Goal: Information Seeking & Learning: Check status

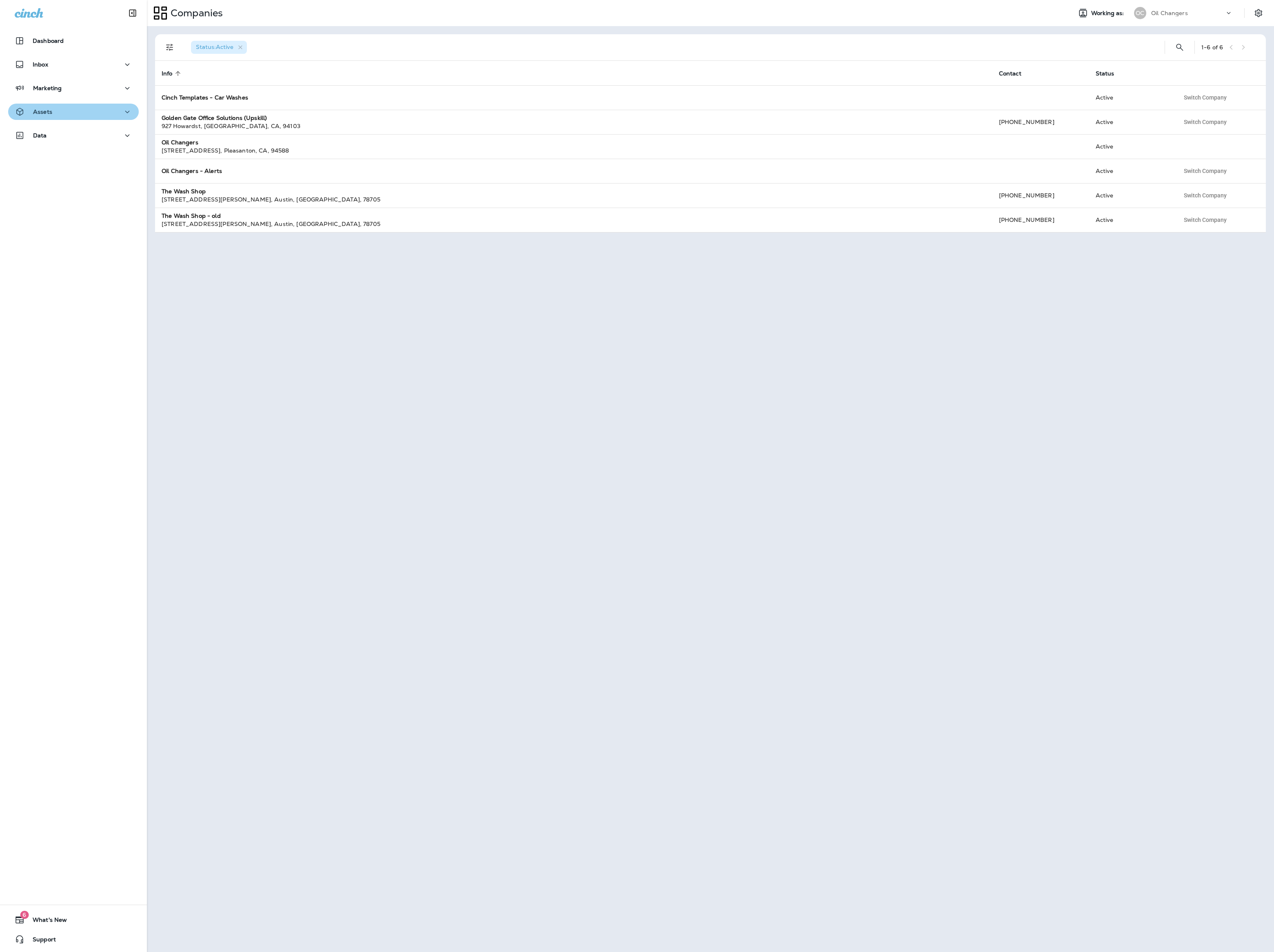
click at [51, 111] on p "Assets" at bounding box center [43, 111] width 20 height 7
click at [73, 325] on div "Data" at bounding box center [73, 327] width 117 height 11
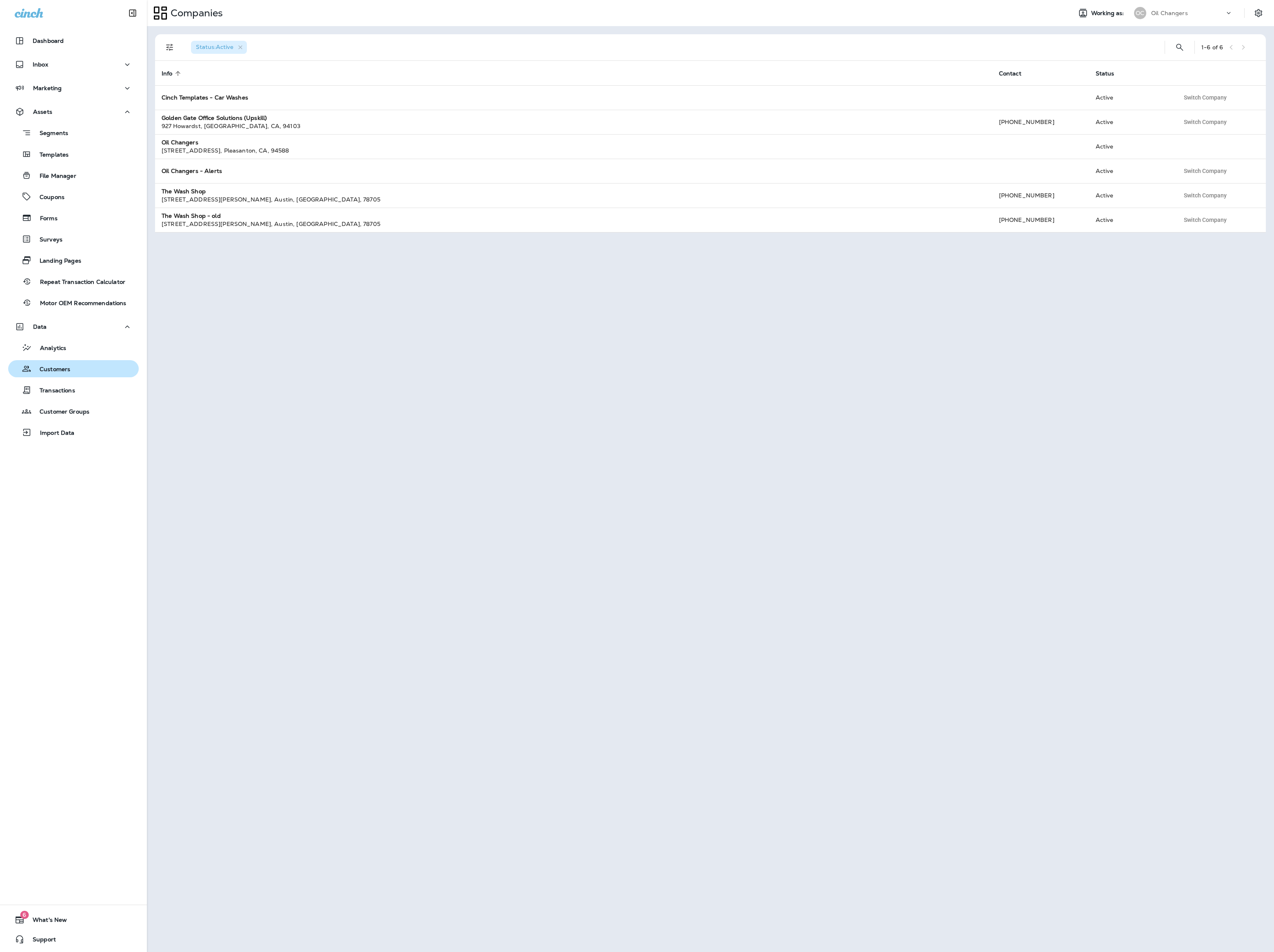
drag, startPoint x: 81, startPoint y: 369, endPoint x: 75, endPoint y: 369, distance: 6.0
click at [81, 369] on div "Customers" at bounding box center [73, 369] width 124 height 12
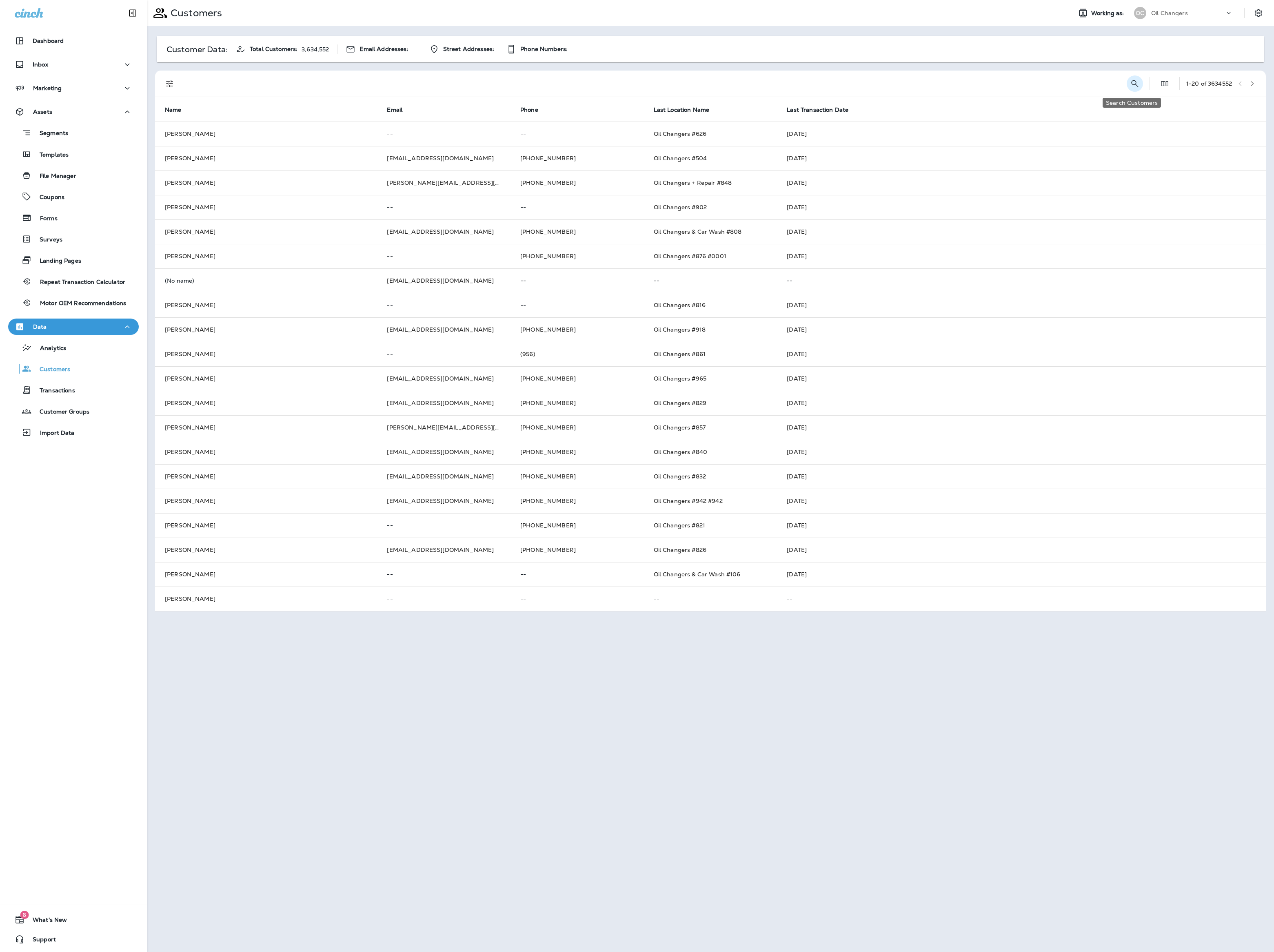
click at [1130, 85] on icon "Search Customers" at bounding box center [1135, 84] width 10 height 10
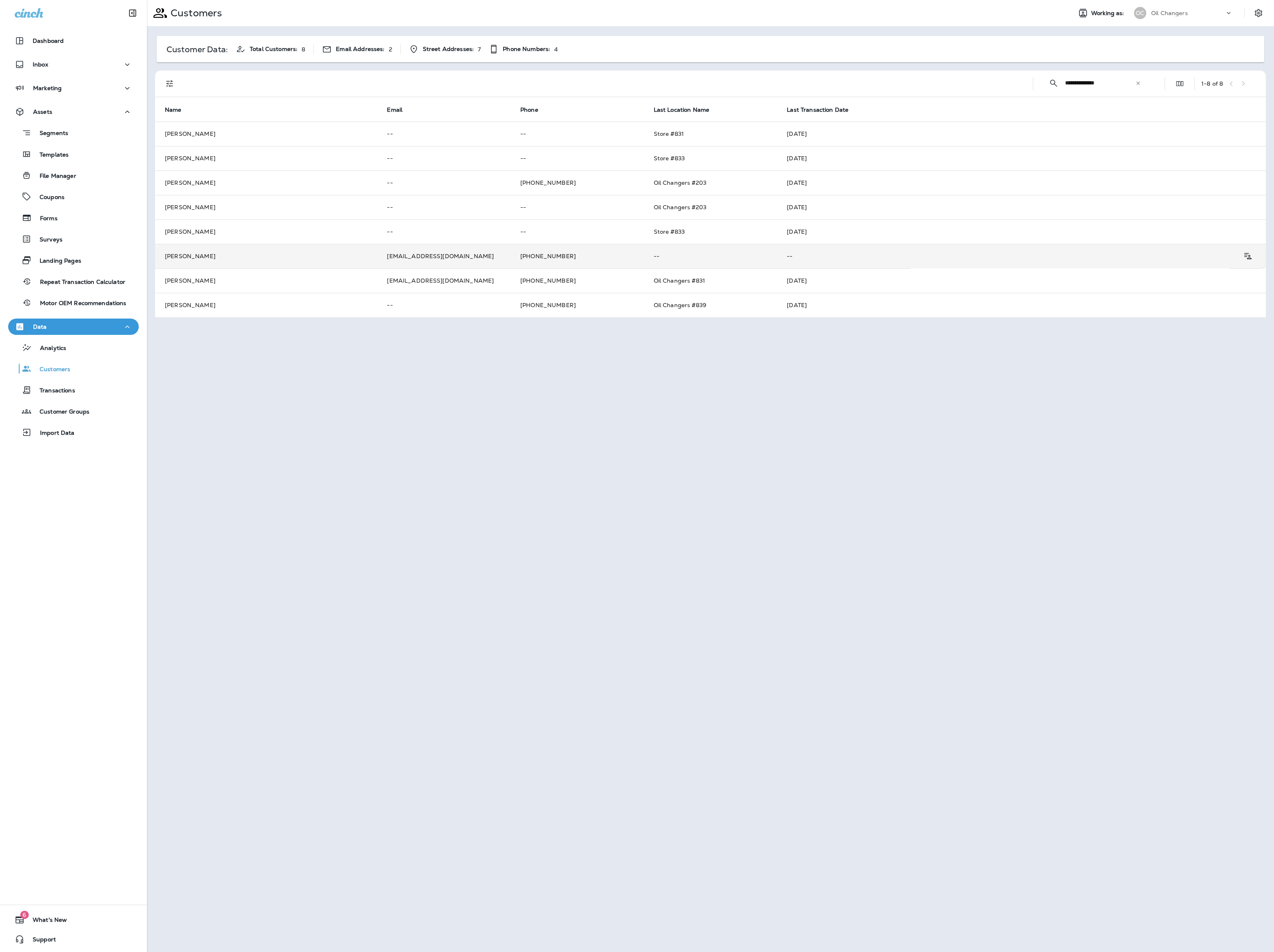
click at [757, 253] on p "--" at bounding box center [710, 256] width 114 height 7
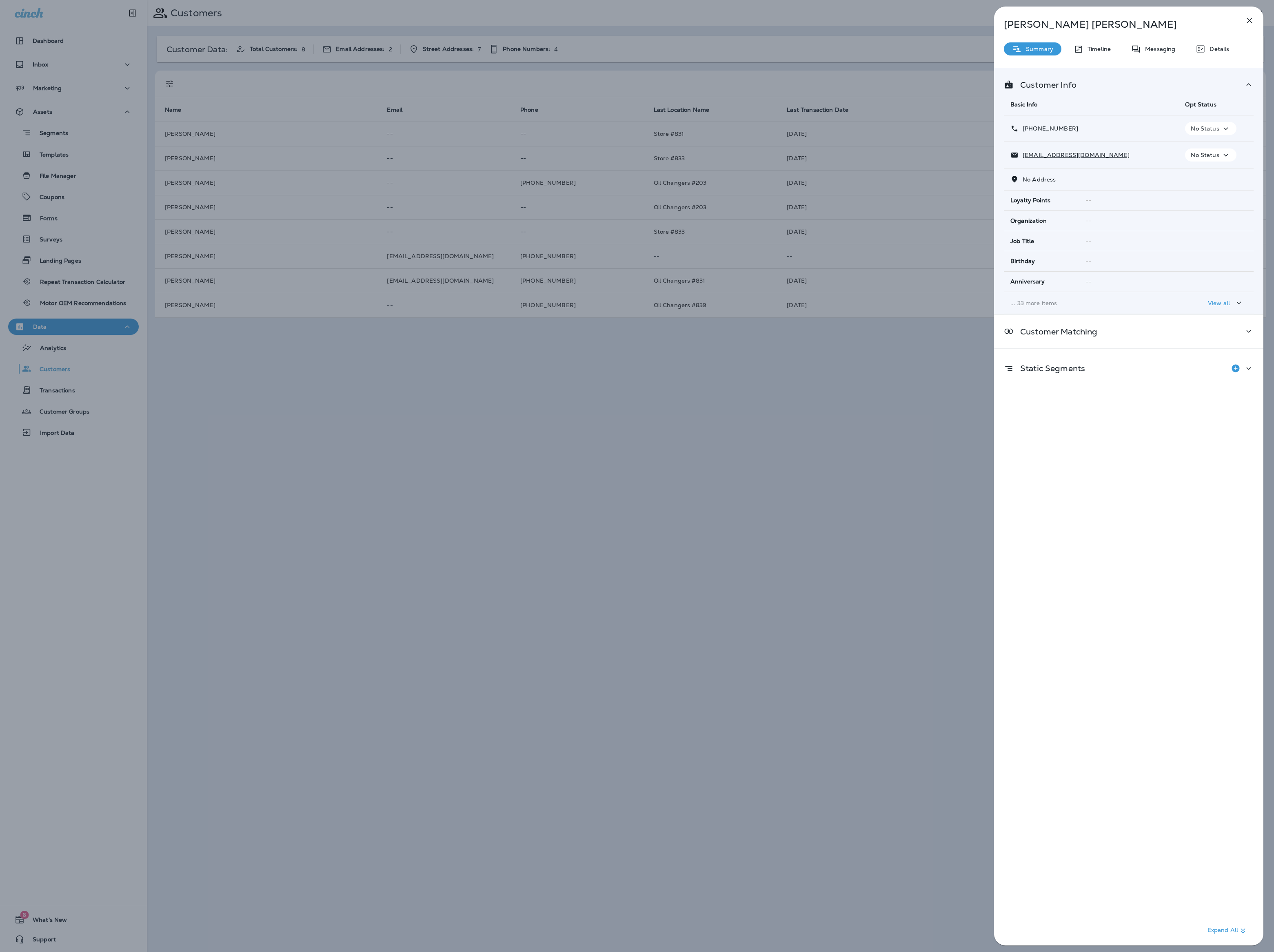
click at [1220, 62] on div "[PERSON_NAME] Summary Timeline Messaging Details Customer Info Basic Info Opt S…" at bounding box center [1128, 478] width 269 height 944
click at [1208, 56] on div "[PERSON_NAME] Summary Timeline Messaging Details Customer Info Basic Info Opt S…" at bounding box center [1128, 478] width 269 height 944
click at [1158, 53] on div "Messaging" at bounding box center [1153, 49] width 60 height 13
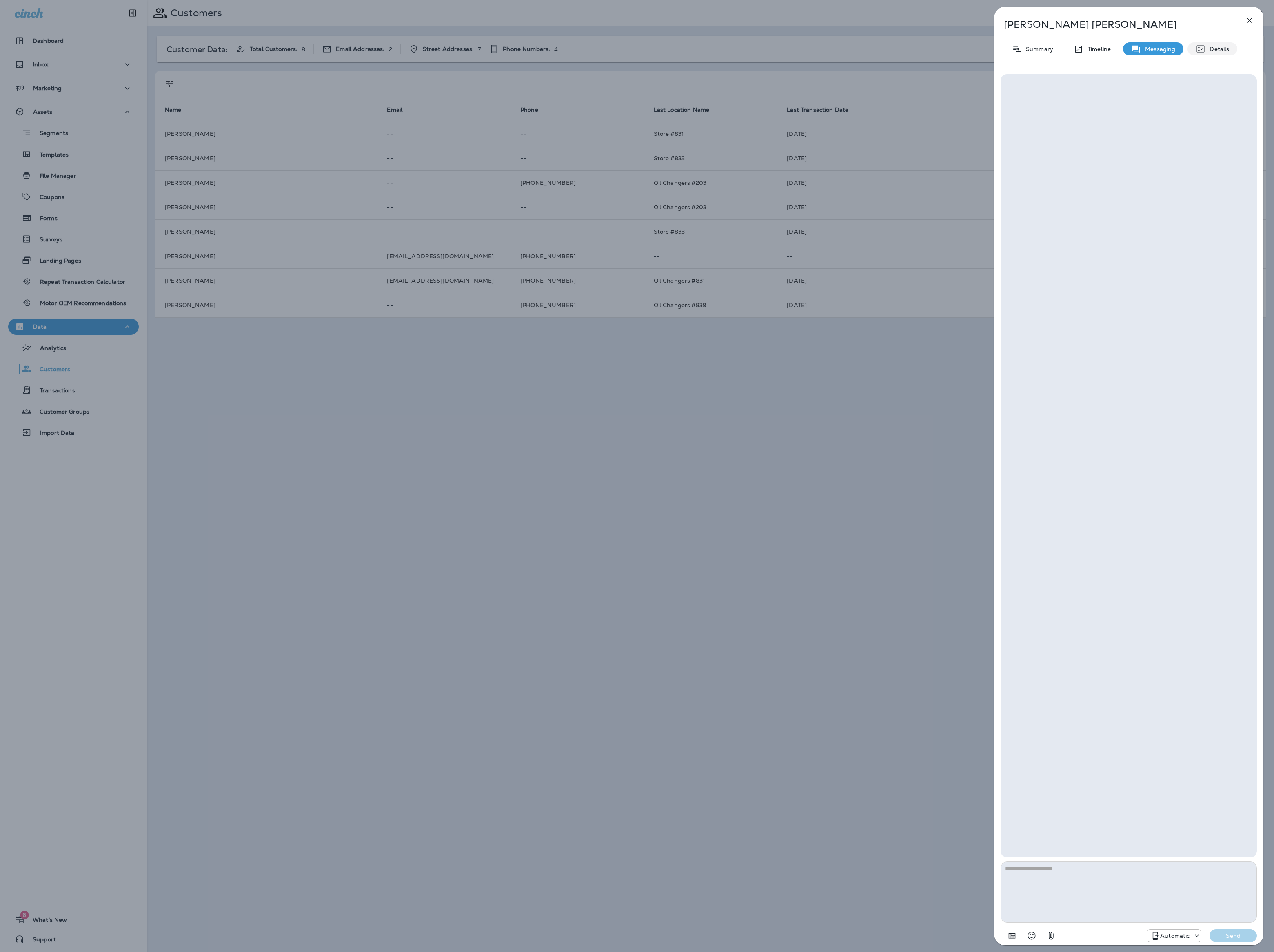
click at [1206, 50] on p "Details" at bounding box center [1216, 49] width 24 height 7
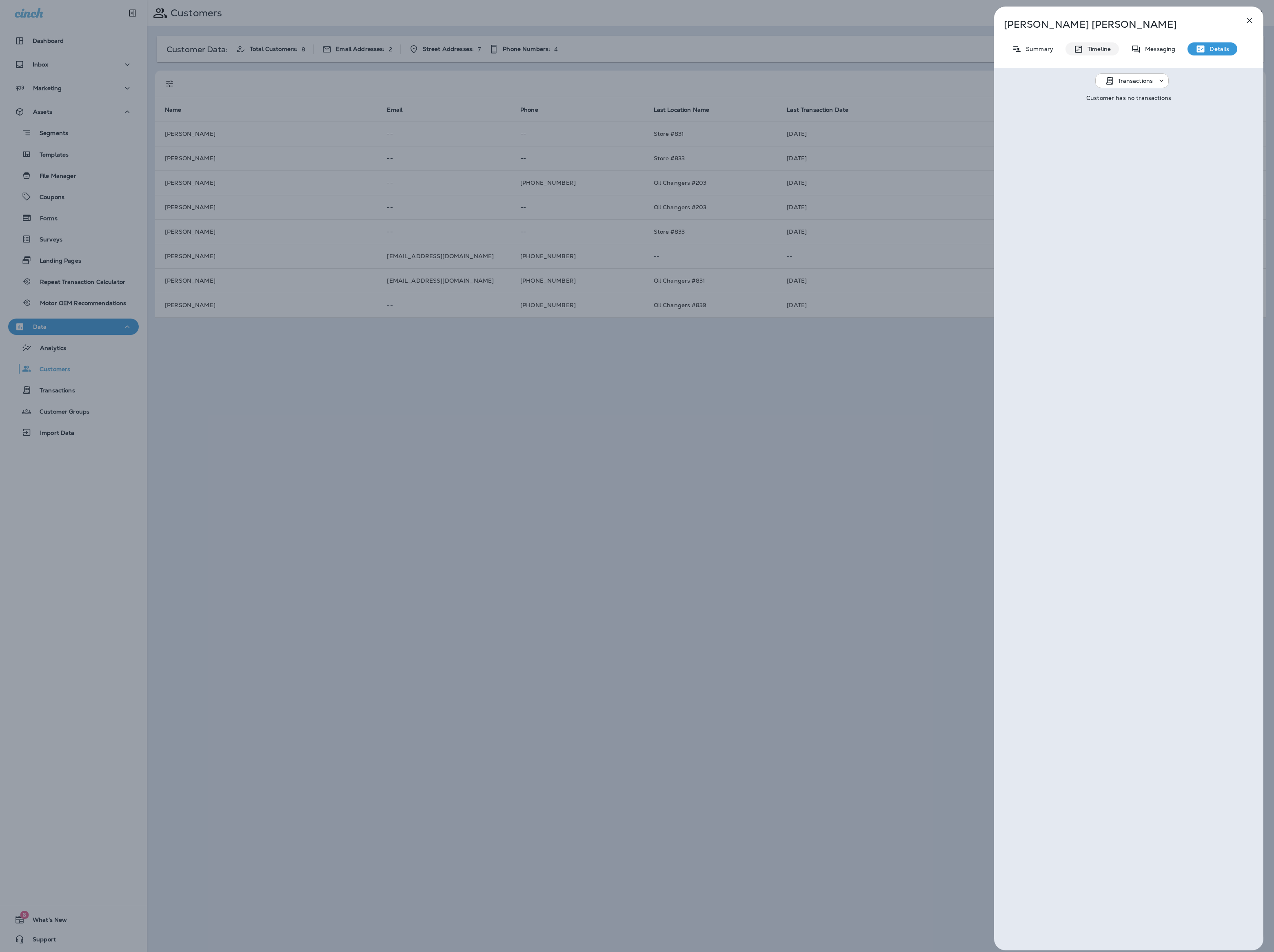
click at [1096, 46] on p "Timeline" at bounding box center [1097, 49] width 28 height 7
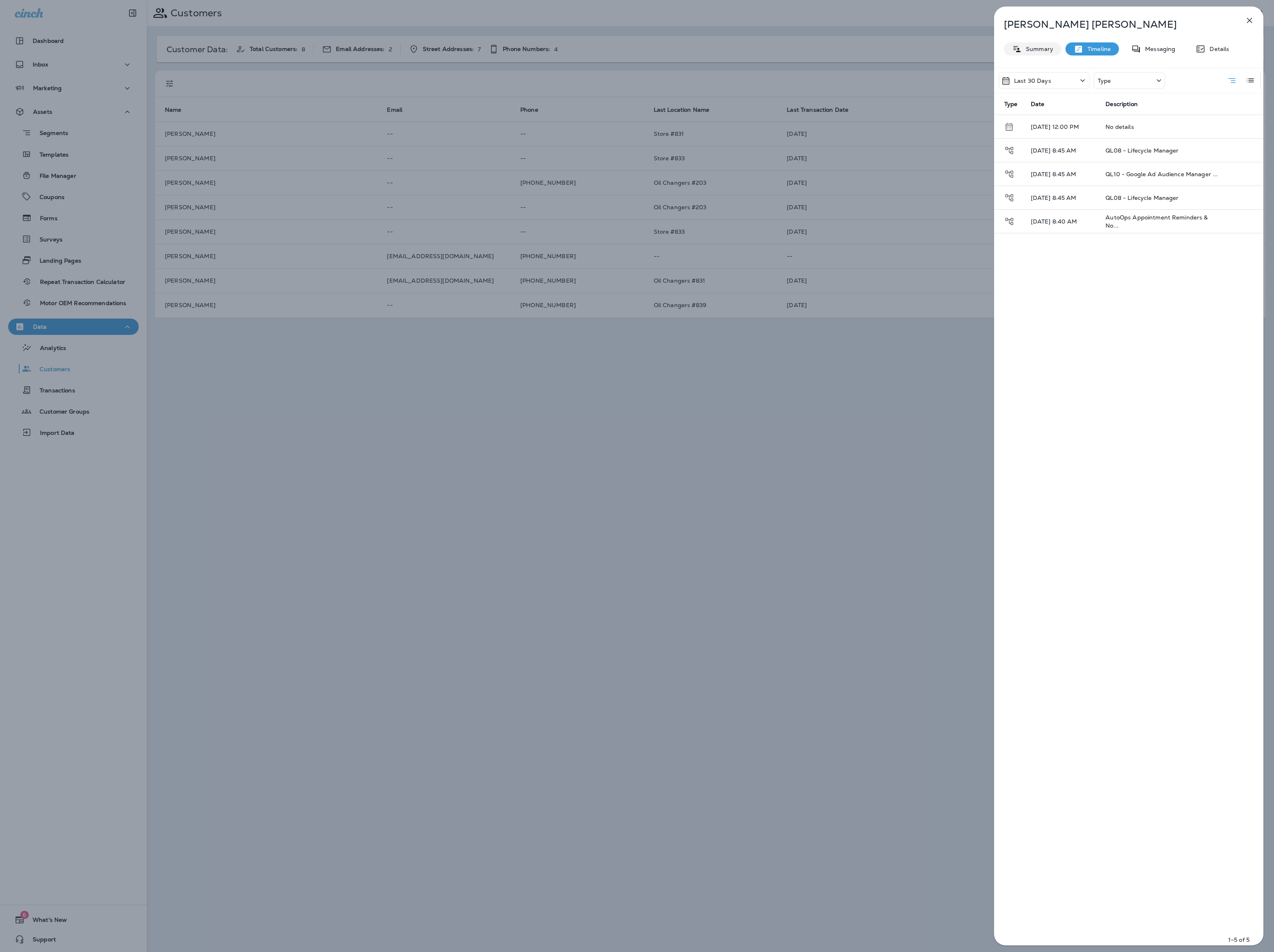
click at [1039, 46] on p "Summary" at bounding box center [1037, 49] width 32 height 7
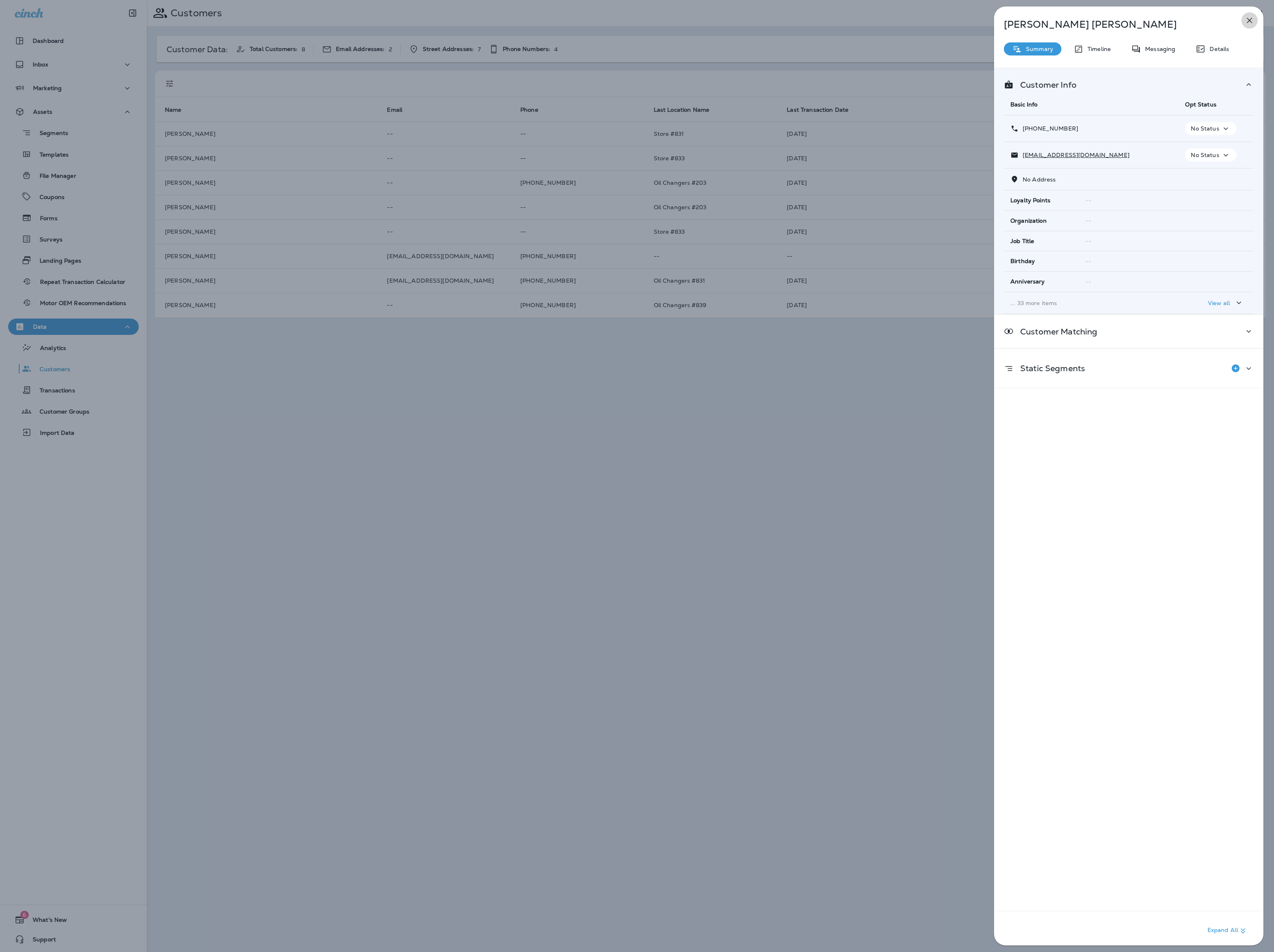
click at [1246, 22] on icon "button" at bounding box center [1249, 20] width 10 height 10
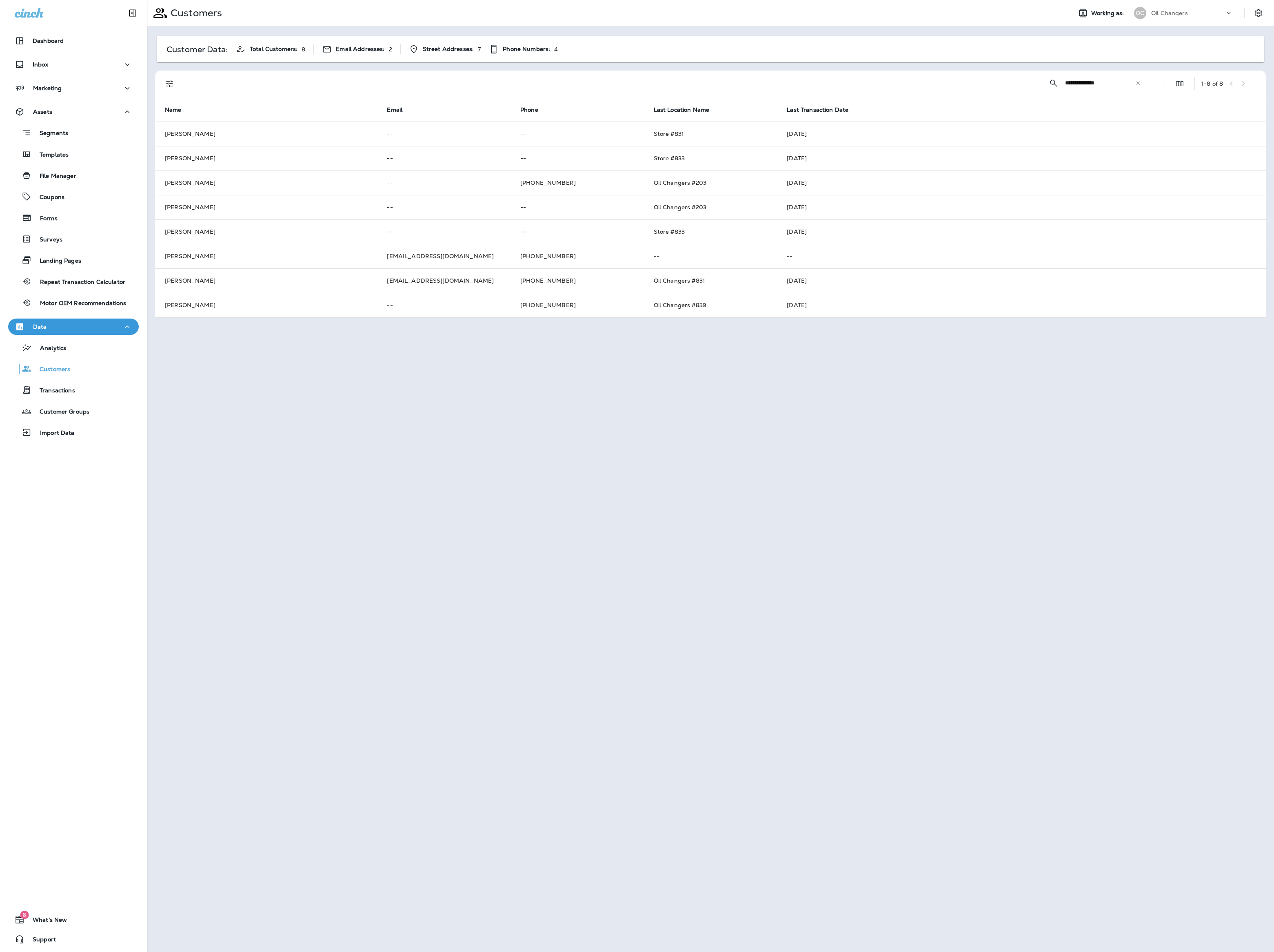
click at [1087, 85] on input "**********" at bounding box center [1100, 83] width 70 height 22
paste input "**"
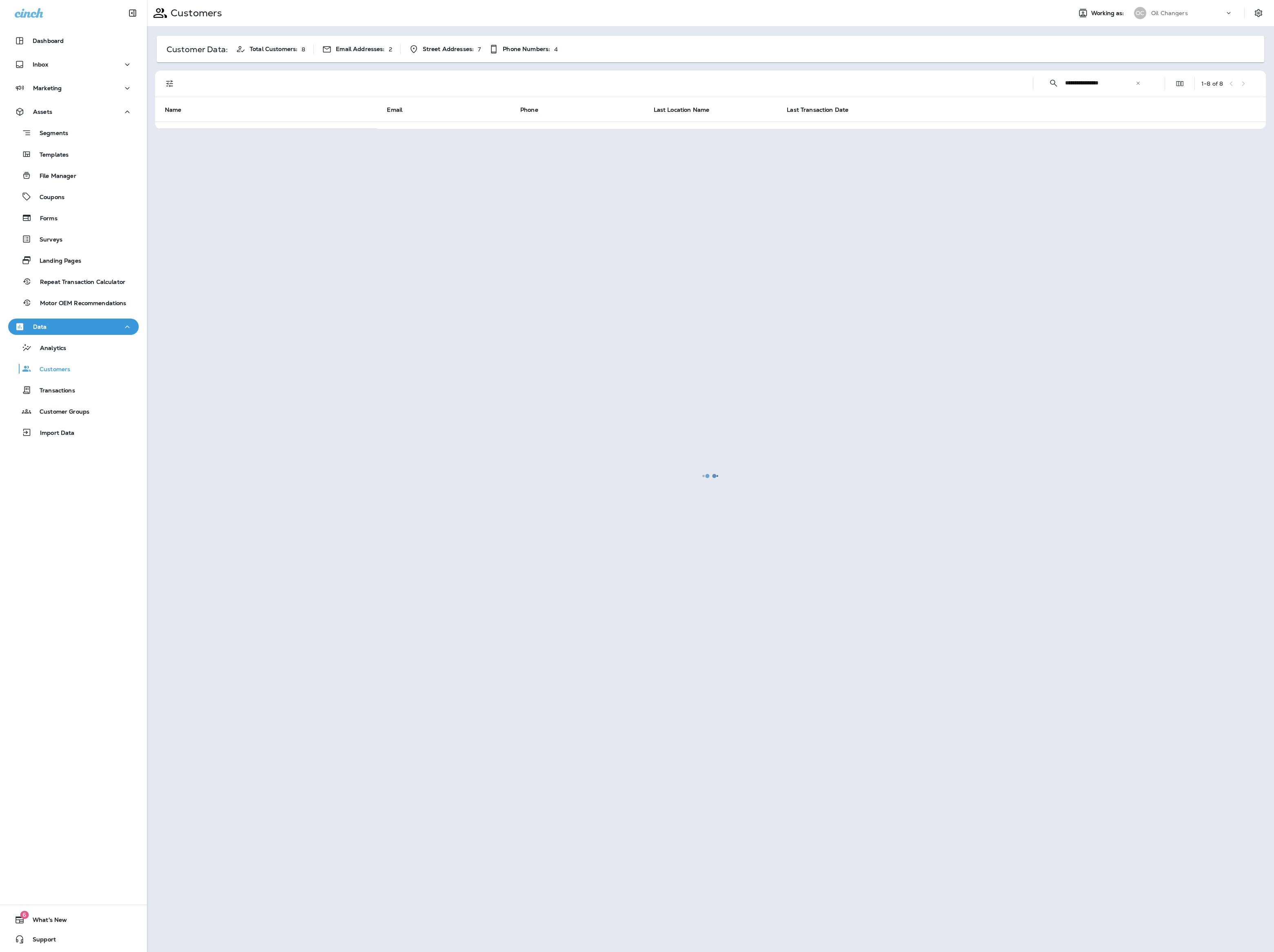
type input "**********"
click at [1081, 84] on div at bounding box center [710, 476] width 1125 height 950
drag, startPoint x: 1085, startPoint y: 80, endPoint x: 1097, endPoint y: 91, distance: 16.3
click at [1088, 83] on div at bounding box center [710, 476] width 1125 height 950
click at [1087, 85] on div at bounding box center [710, 476] width 1125 height 950
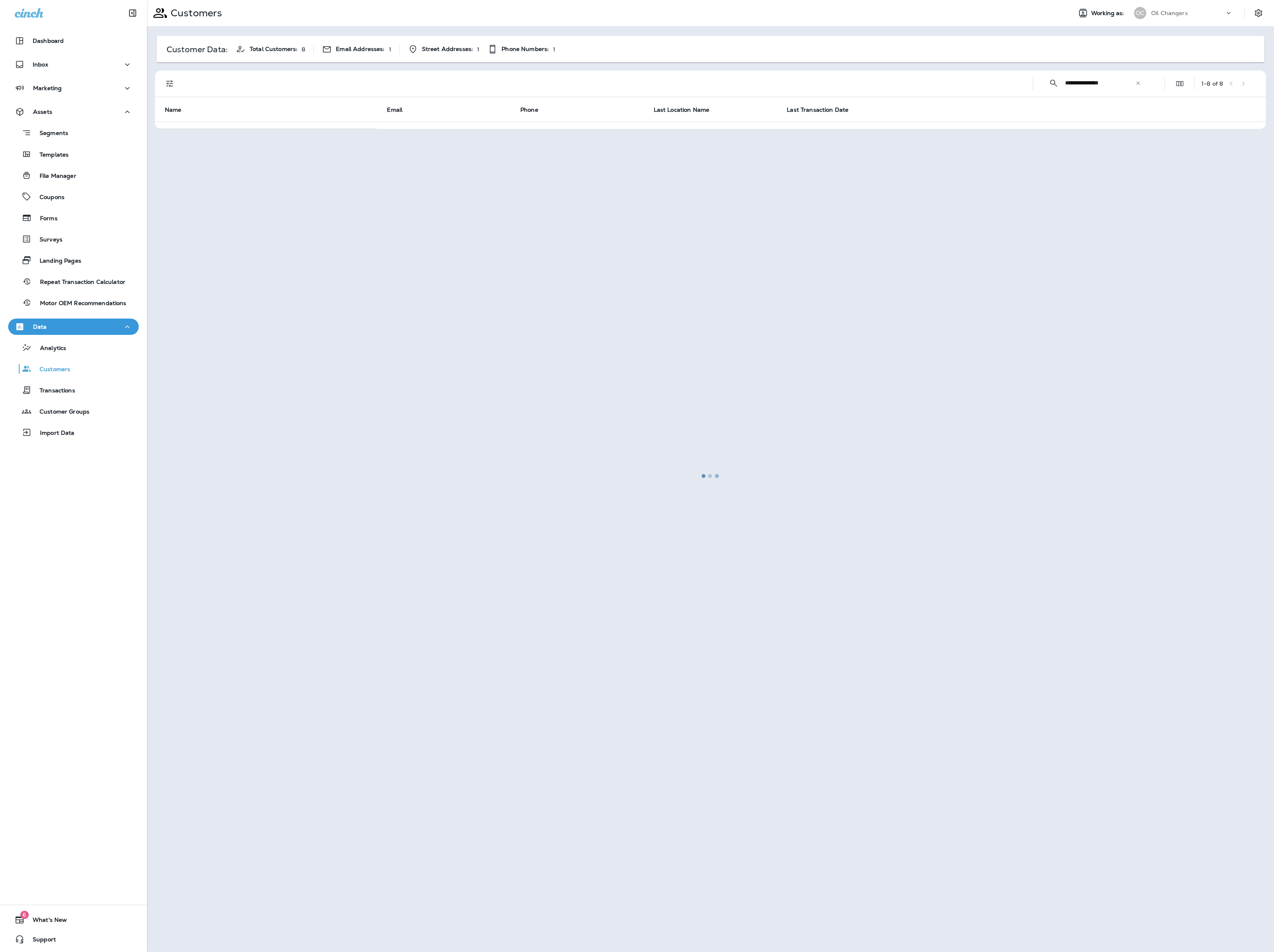
click at [1097, 84] on div at bounding box center [710, 476] width 1125 height 950
drag, startPoint x: 1084, startPoint y: 85, endPoint x: 1199, endPoint y: 97, distance: 115.6
click at [1084, 85] on div at bounding box center [710, 476] width 1125 height 950
click at [854, 133] on td "[DATE]" at bounding box center [844, 133] width 133 height 24
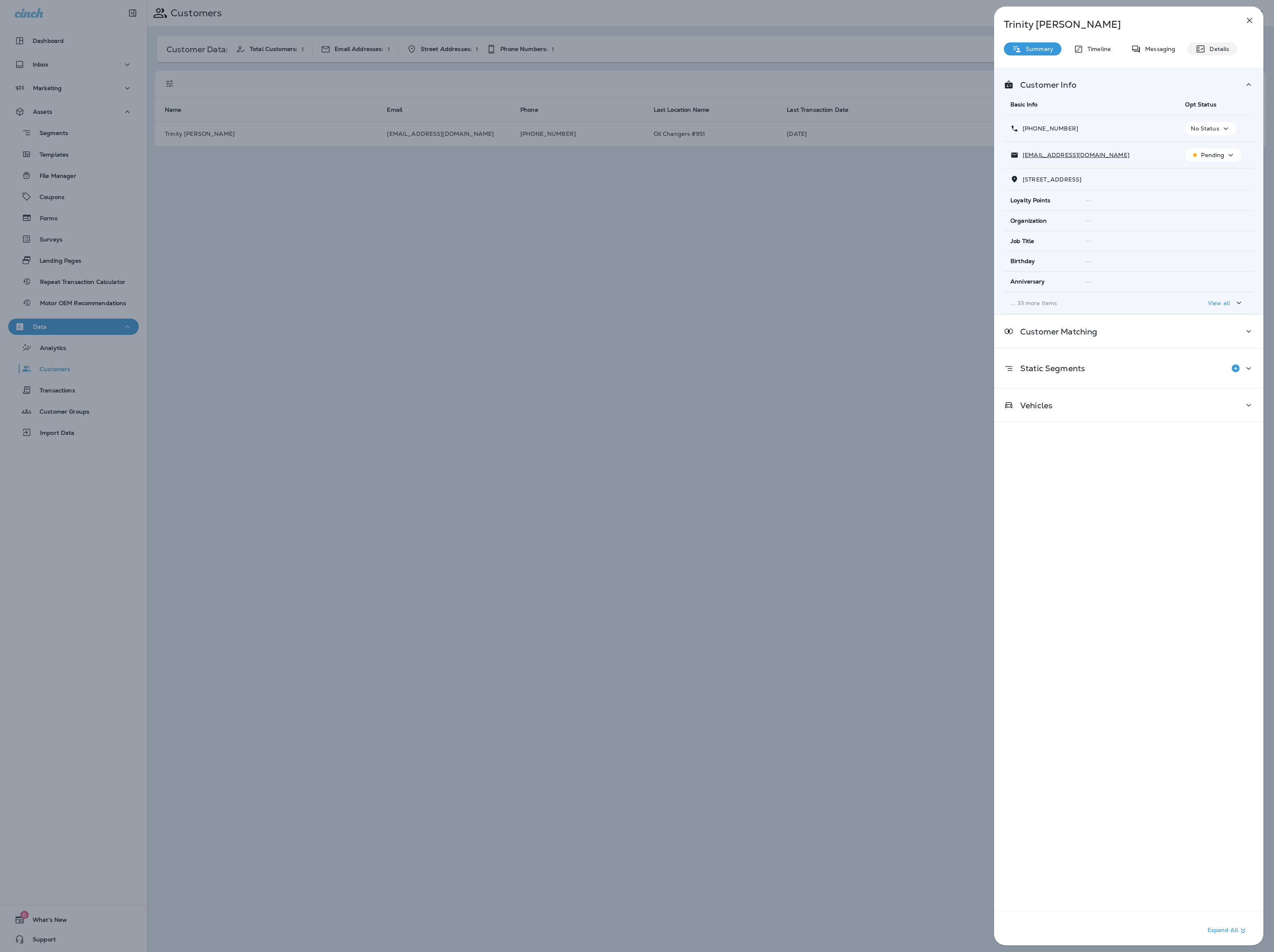
click at [1223, 47] on p "Details" at bounding box center [1216, 49] width 24 height 7
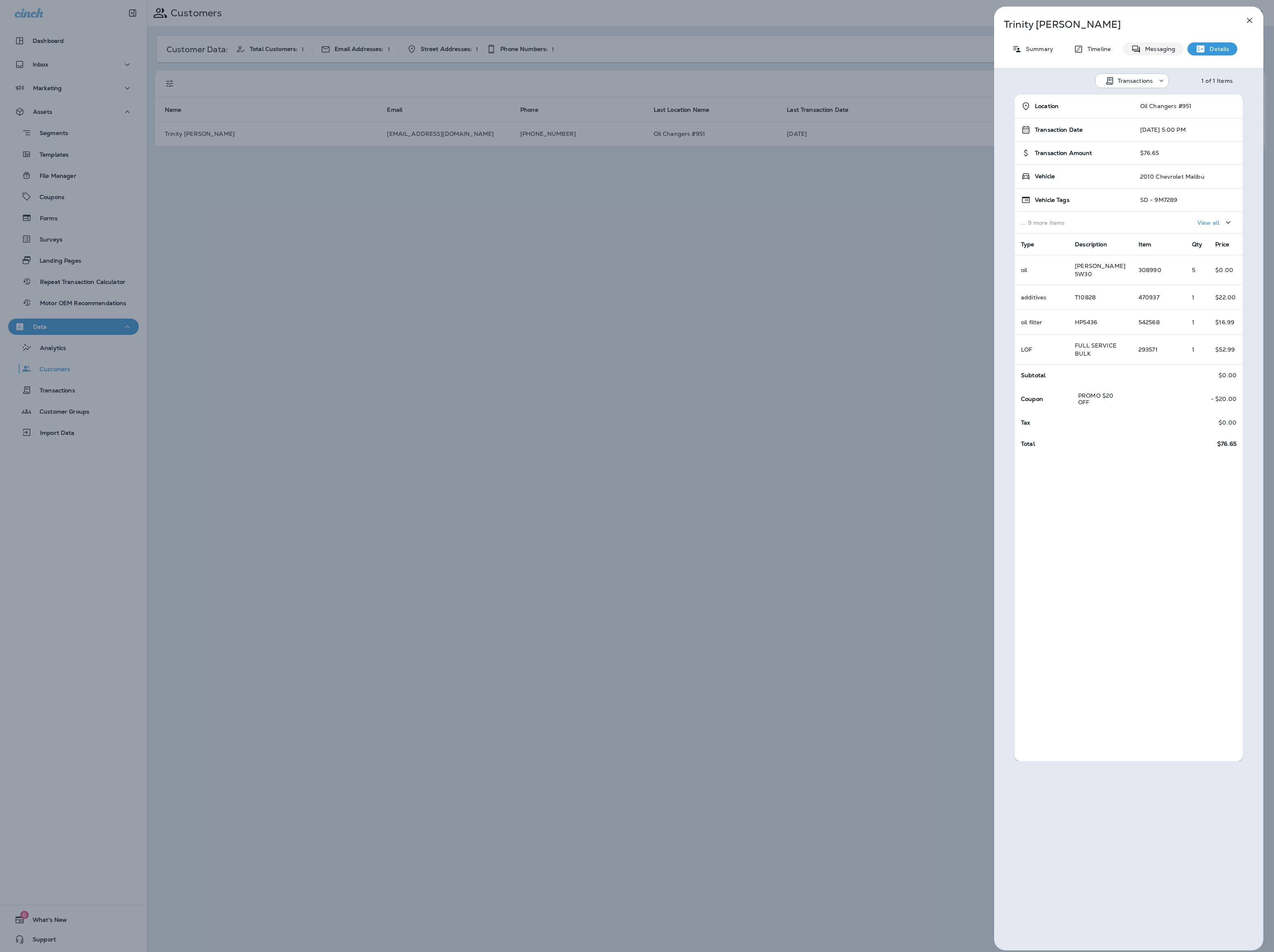
click at [1141, 52] on p "Messaging" at bounding box center [1158, 49] width 34 height 7
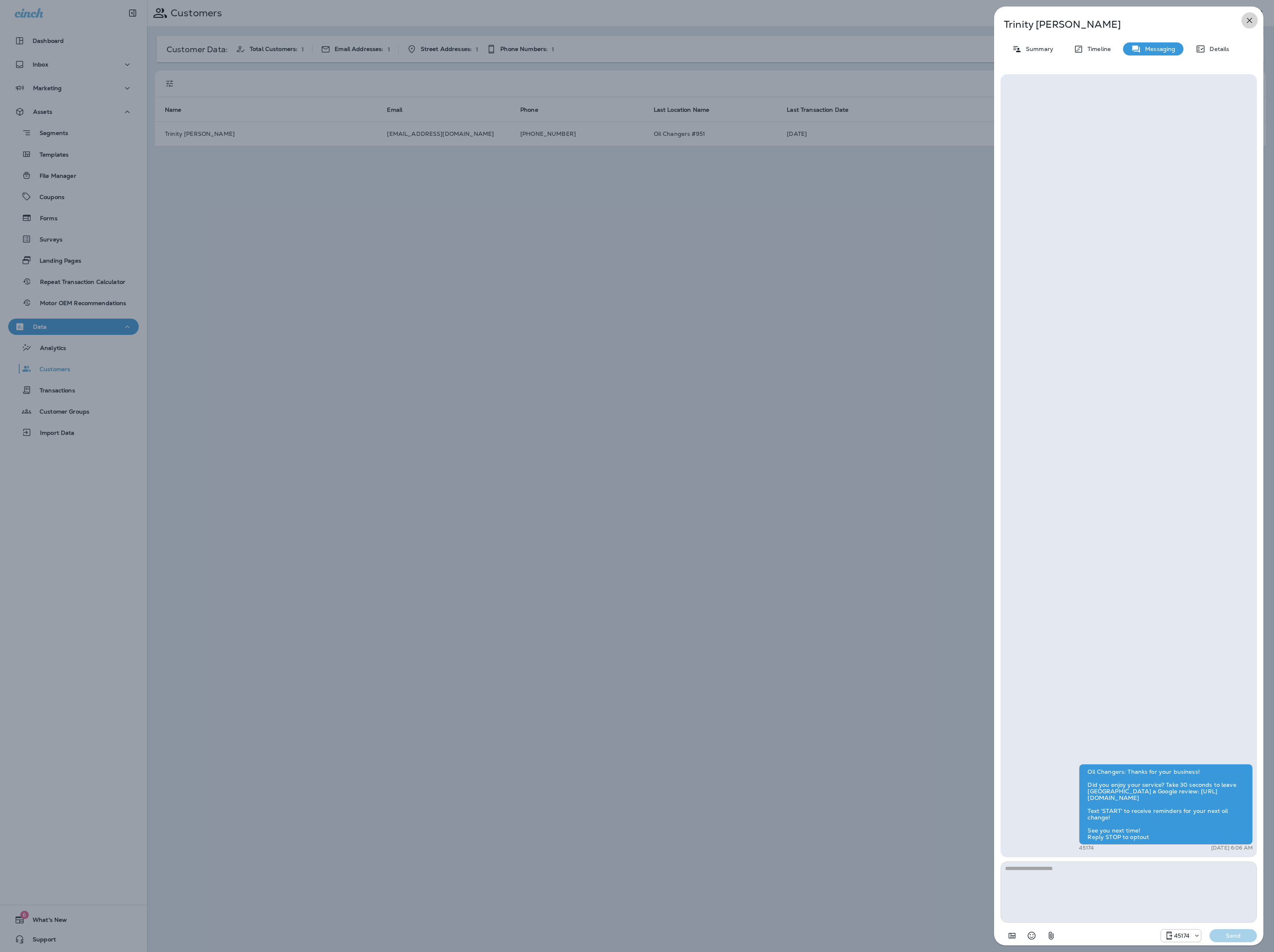
click at [1252, 24] on icon "button" at bounding box center [1249, 20] width 10 height 10
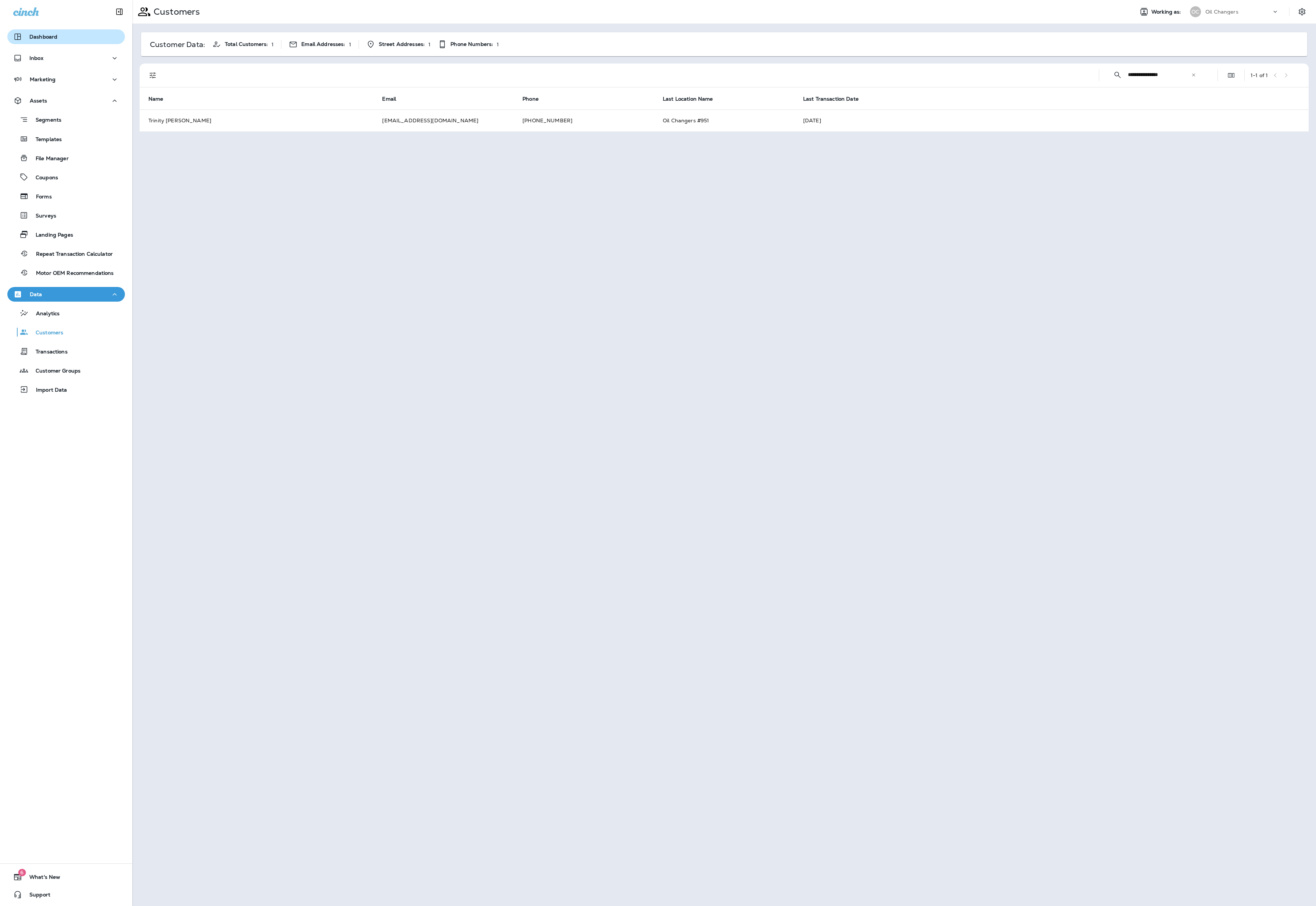
click at [63, 41] on button "Dashboard" at bounding box center [66, 37] width 117 height 15
